Goal: Check status: Check status

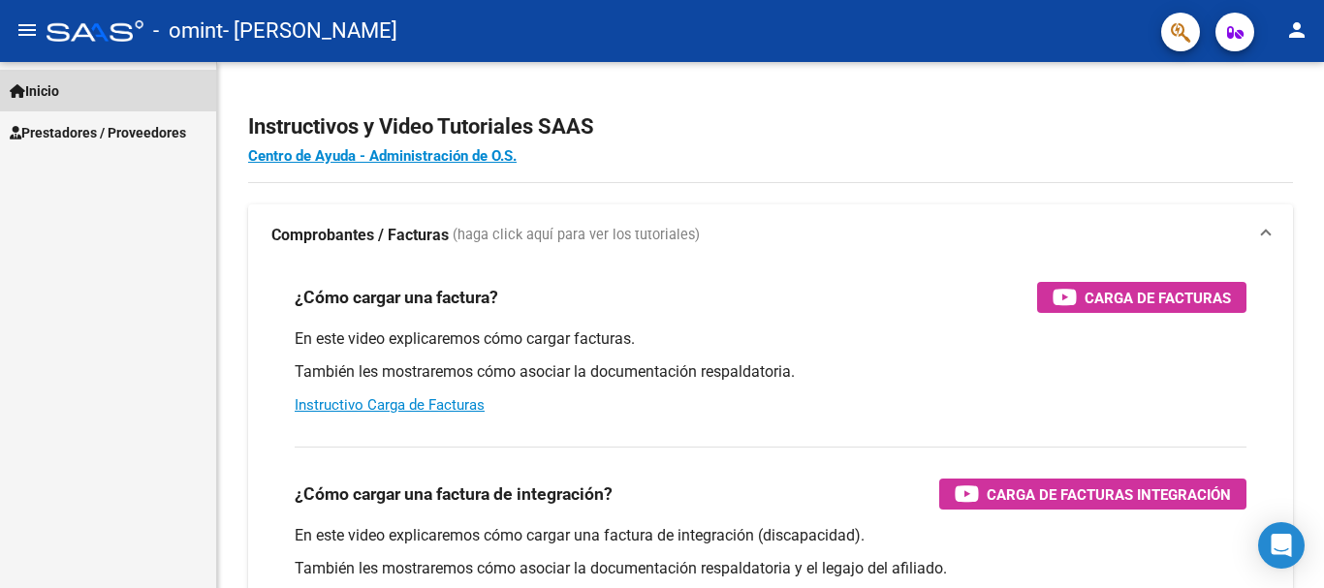
click at [59, 90] on span "Inicio" at bounding box center [34, 90] width 49 height 21
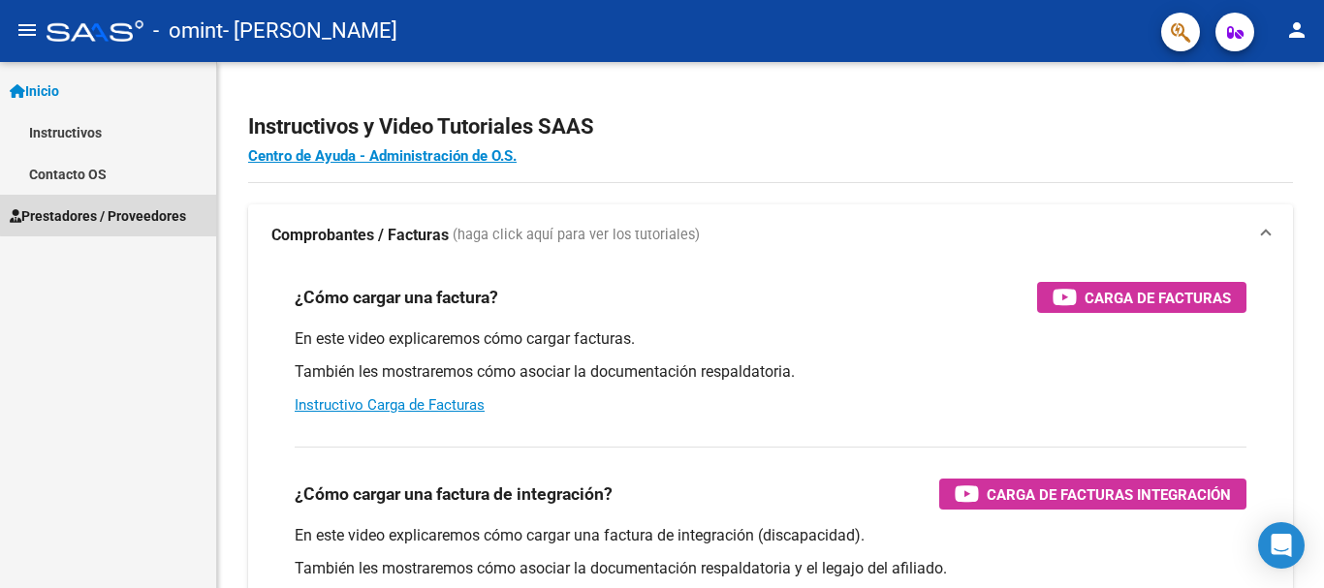
click at [127, 208] on span "Prestadores / Proveedores" at bounding box center [98, 216] width 176 height 21
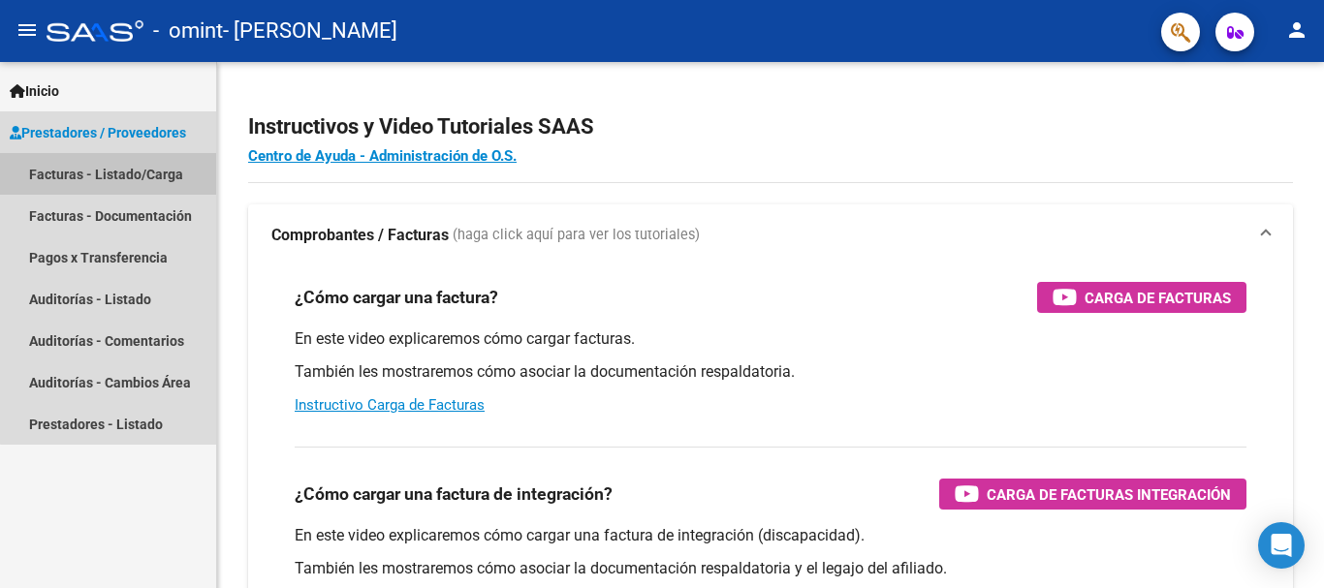
click at [146, 175] on link "Facturas - Listado/Carga" at bounding box center [108, 174] width 216 height 42
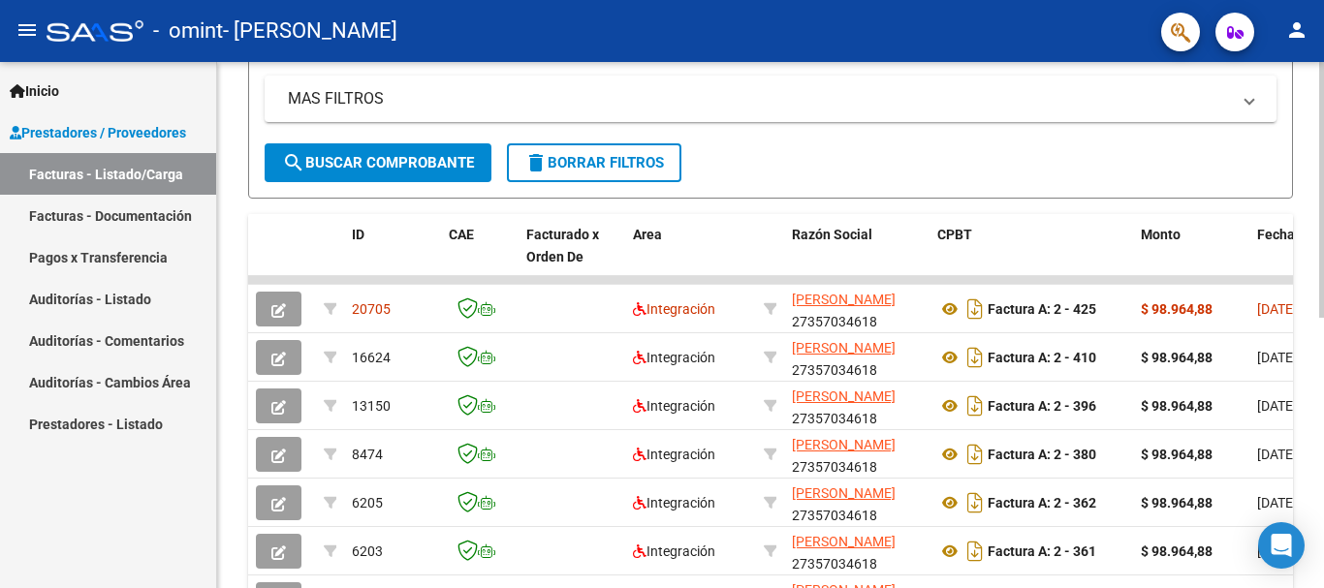
scroll to position [439, 0]
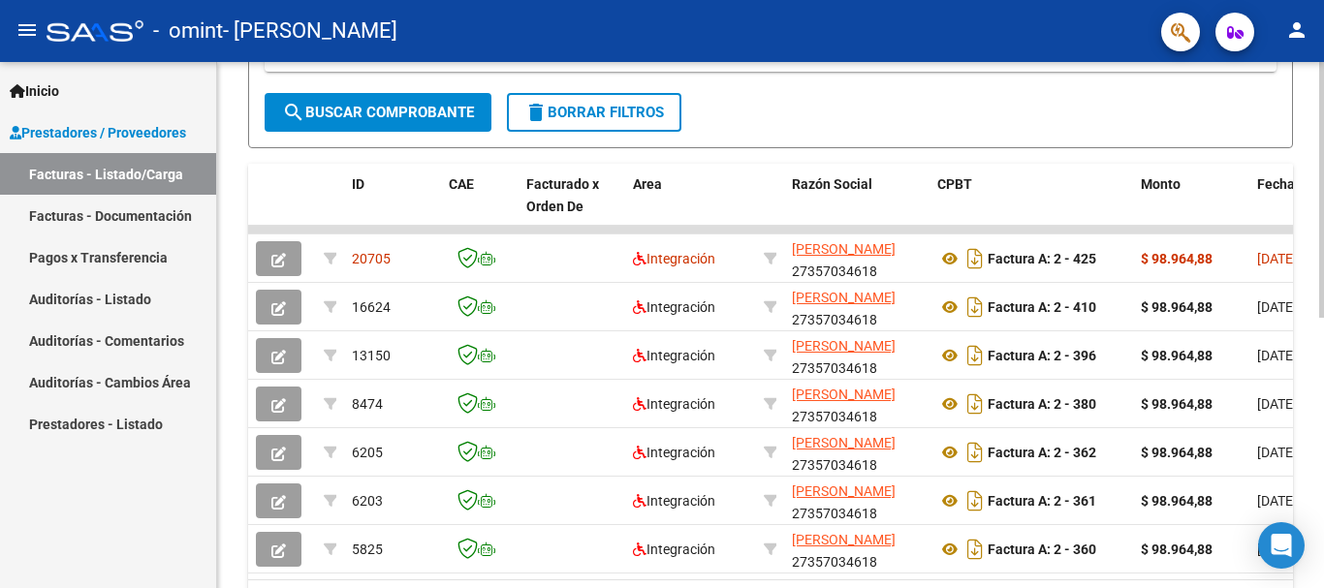
click at [1323, 335] on div at bounding box center [1321, 409] width 5 height 256
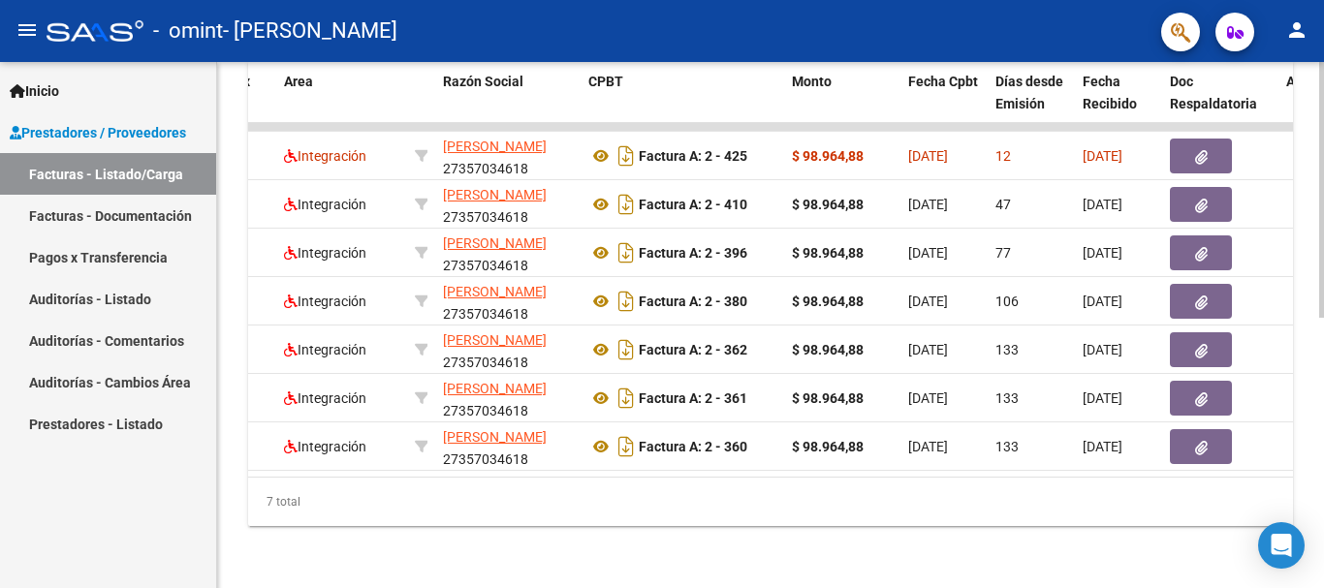
scroll to position [557, 0]
click at [1322, 422] on div at bounding box center [1321, 460] width 5 height 256
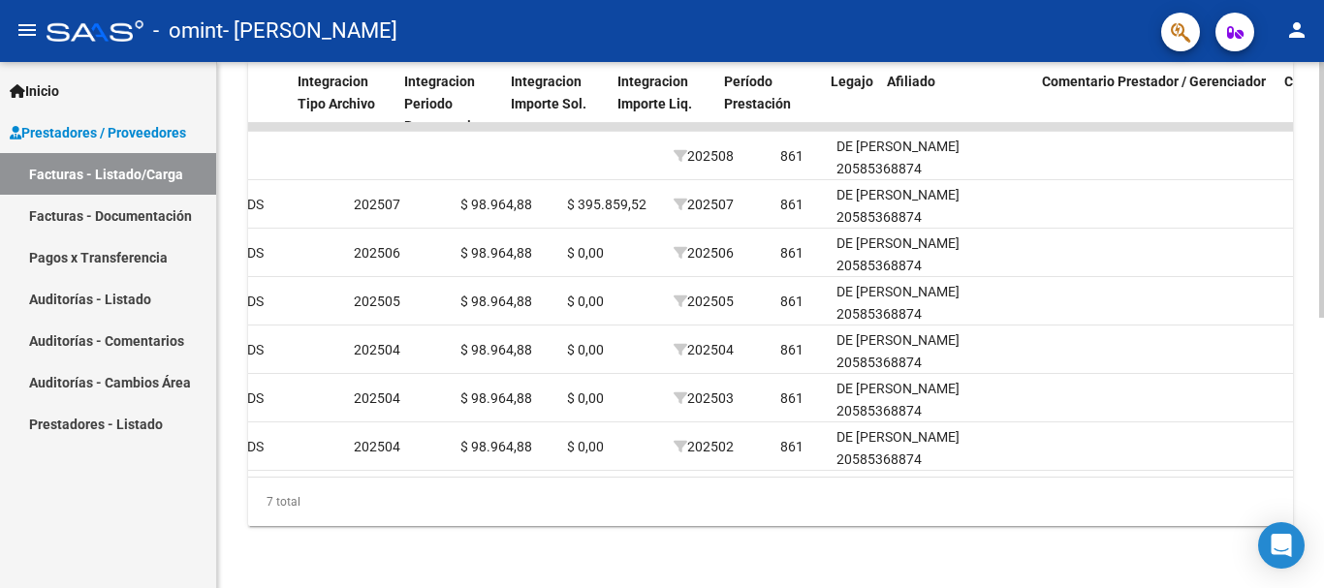
scroll to position [0, 2046]
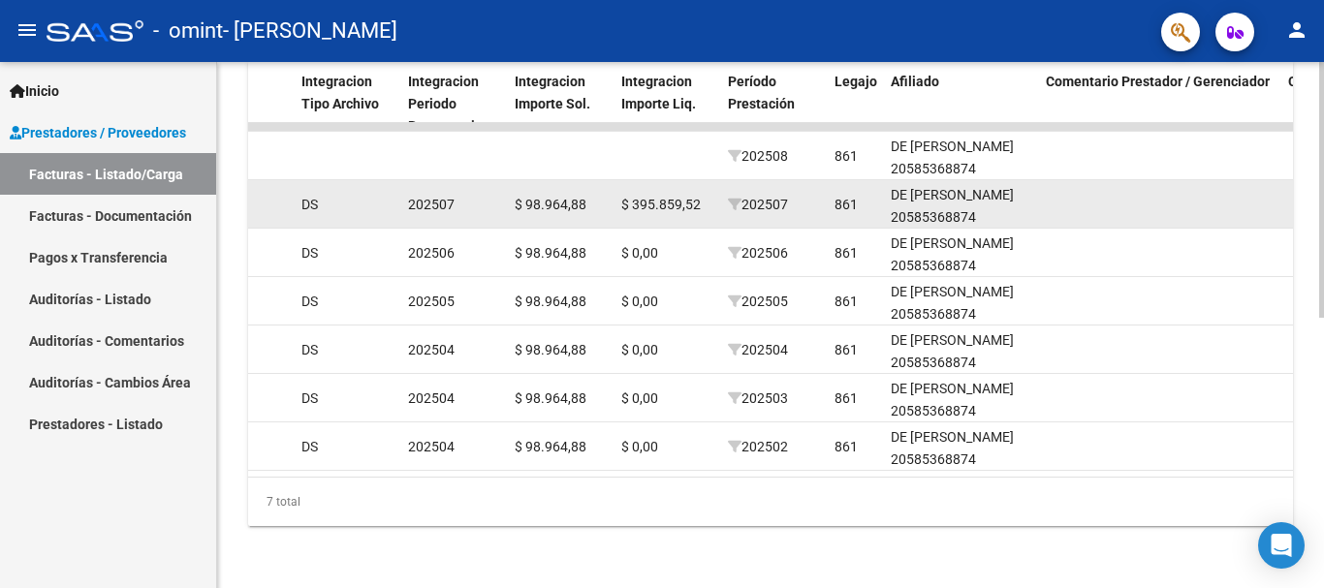
click at [642, 197] on span "$ 395.859,52" at bounding box center [660, 205] width 79 height 16
click at [433, 180] on datatable-body-cell "202507" at bounding box center [453, 203] width 107 height 47
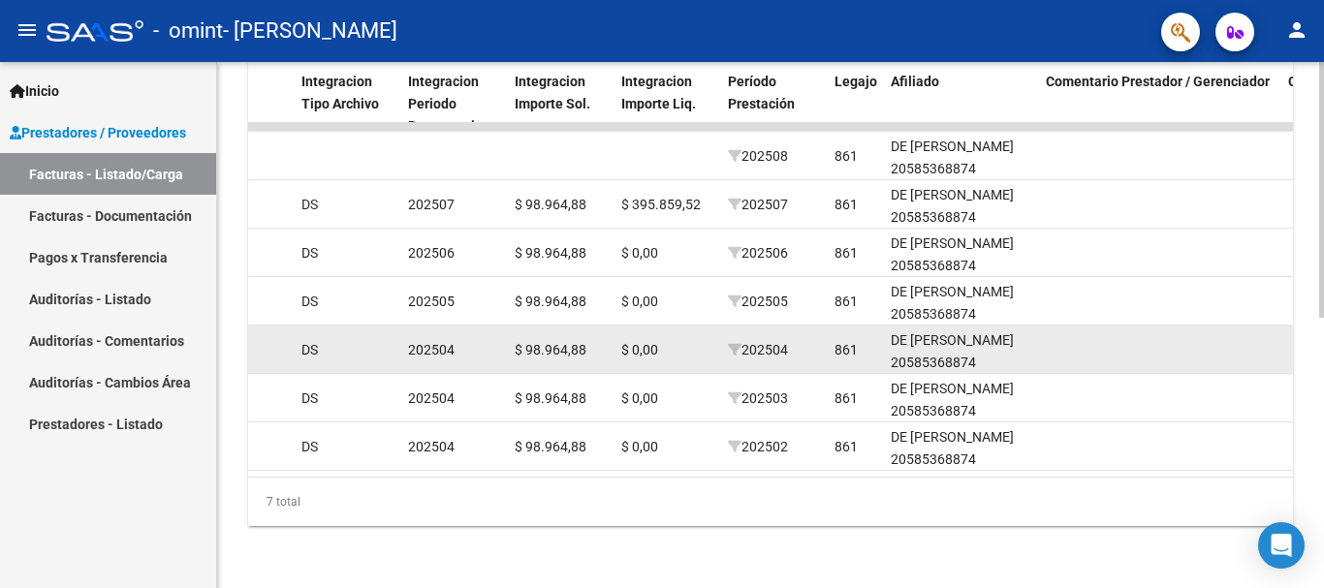
click at [462, 347] on datatable-body-cell "202504" at bounding box center [453, 349] width 107 height 47
